Goal: Browse casually: Explore the website without a specific task or goal

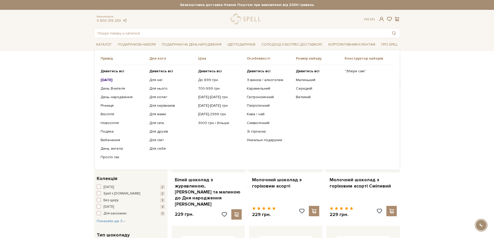
click at [111, 81] on b "[DATE]" at bounding box center [107, 80] width 12 height 4
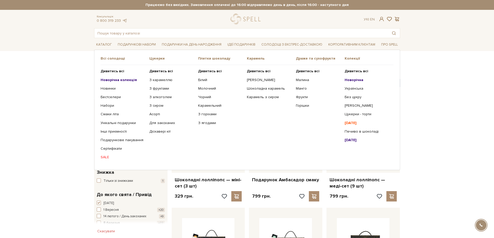
click at [108, 81] on b "Новорічна колекція" at bounding box center [119, 80] width 36 height 4
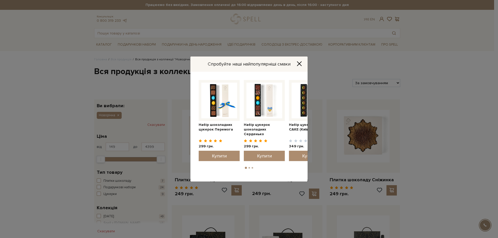
click at [298, 62] on icon "Close" at bounding box center [299, 64] width 4 height 4
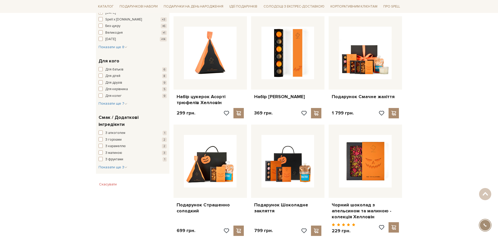
scroll to position [156, 0]
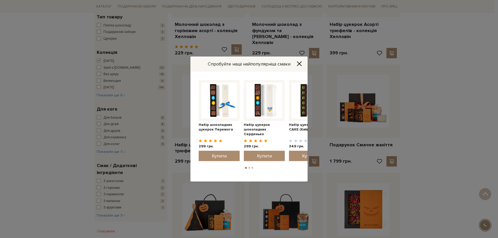
click at [300, 65] on icon "Close" at bounding box center [299, 64] width 4 height 4
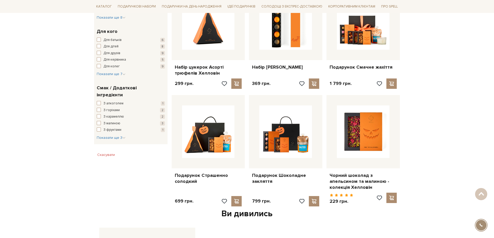
scroll to position [363, 0]
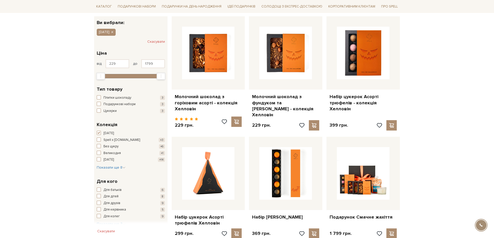
scroll to position [130, 0]
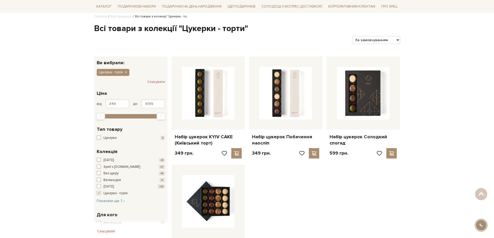
scroll to position [26, 0]
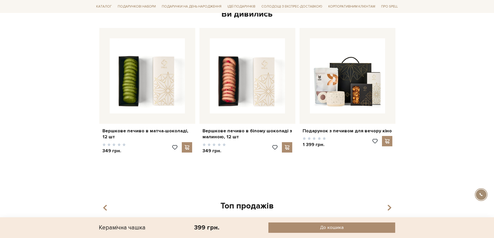
scroll to position [233, 0]
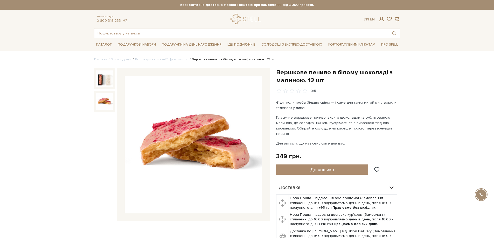
click at [108, 101] on img at bounding box center [104, 101] width 17 height 17
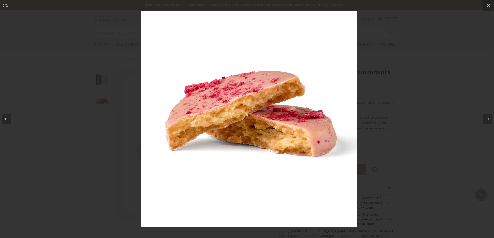
click at [475, 107] on div at bounding box center [247, 119] width 494 height 238
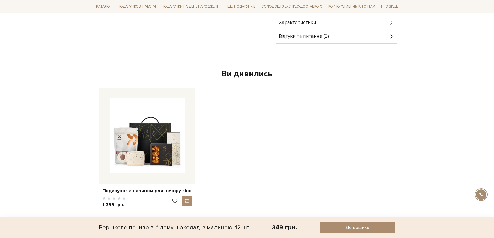
scroll to position [259, 0]
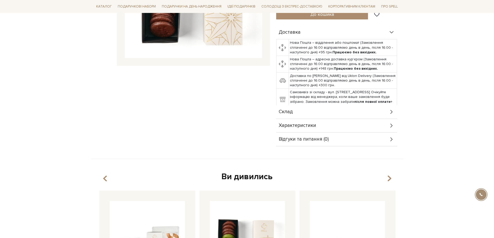
scroll to position [26, 0]
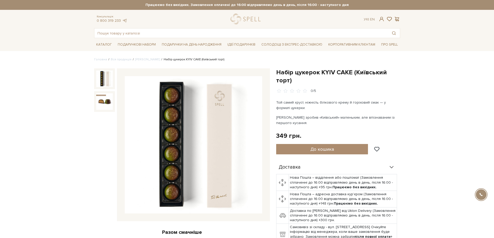
click at [103, 68] on div at bounding box center [182, 144] width 176 height 153
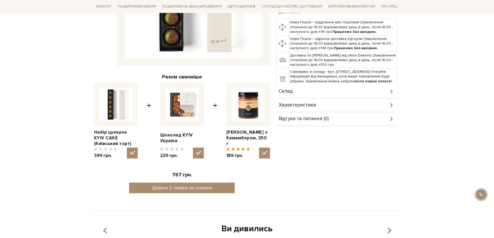
scroll to position [26, 0]
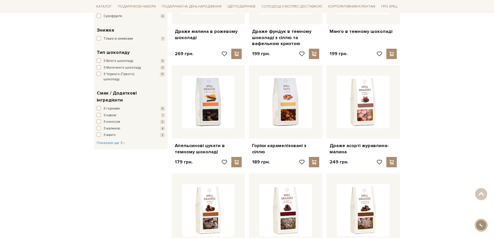
scroll to position [207, 0]
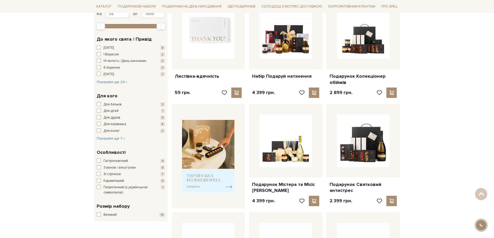
scroll to position [207, 0]
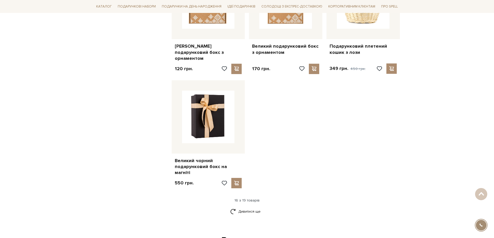
scroll to position [570, 0]
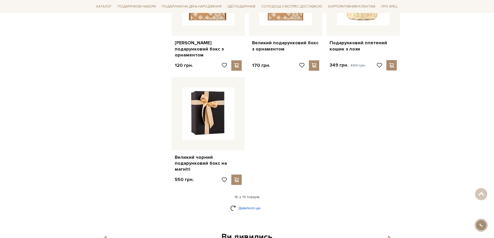
click at [251, 204] on link "Дивитися ще" at bounding box center [247, 208] width 34 height 9
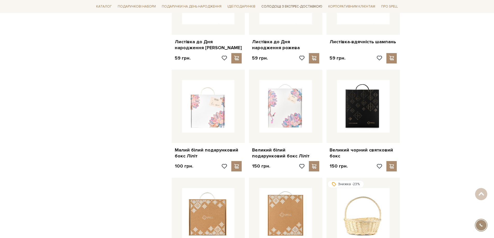
scroll to position [285, 0]
